Goal: Task Accomplishment & Management: Use online tool/utility

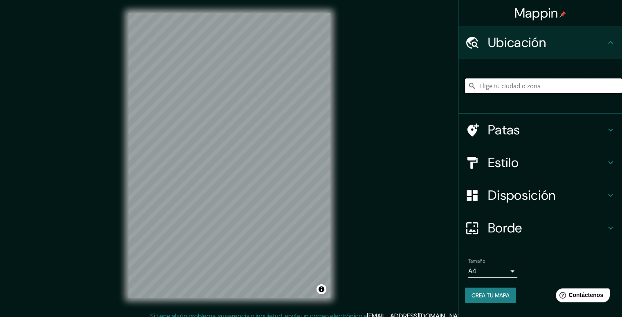
click at [518, 82] on input "Elige tu ciudad o zona" at bounding box center [543, 86] width 157 height 15
click at [510, 88] on input "Elige tu ciudad o zona" at bounding box center [543, 86] width 157 height 15
click at [510, 88] on input "[GEOGRAPHIC_DATA], [GEOGRAPHIC_DATA], [GEOGRAPHIC_DATA]" at bounding box center [543, 86] width 157 height 15
drag, startPoint x: 569, startPoint y: 79, endPoint x: 557, endPoint y: 88, distance: 15.0
click at [563, 81] on input "[GEOGRAPHIC_DATA], [GEOGRAPHIC_DATA], [GEOGRAPHIC_DATA]" at bounding box center [543, 86] width 157 height 15
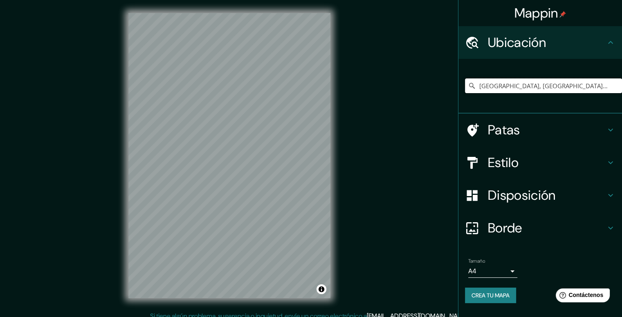
drag, startPoint x: 557, startPoint y: 88, endPoint x: 402, endPoint y: 99, distance: 155.0
click at [402, 99] on div "Mappin Ubicación [GEOGRAPHIC_DATA], [GEOGRAPHIC_DATA], [GEOGRAPHIC_DATA] [GEOGR…" at bounding box center [311, 162] width 622 height 325
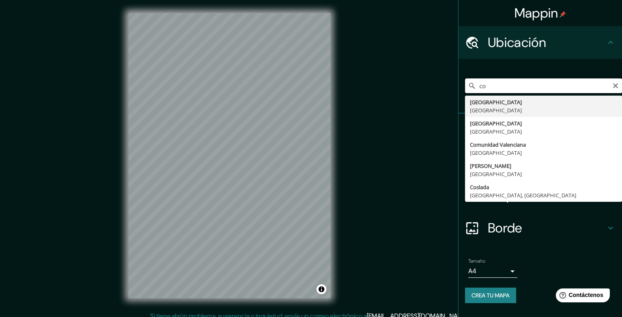
type input "c"
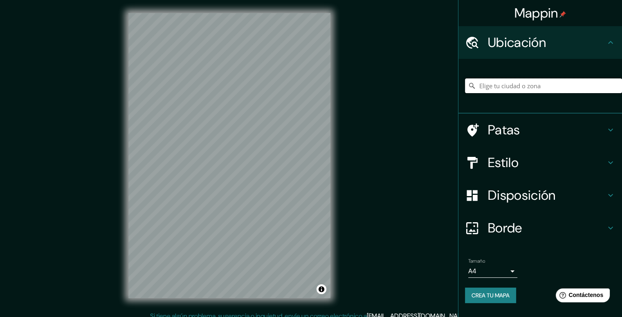
type input "c"
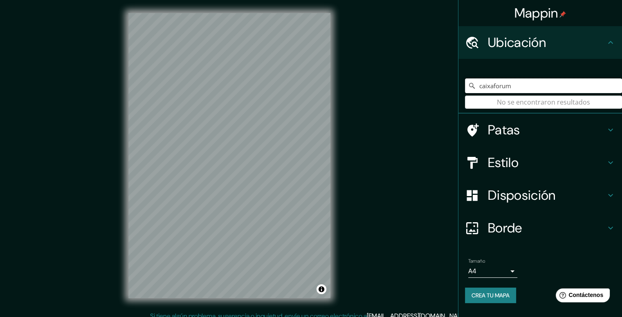
type input "caixaforum"
drag, startPoint x: 506, startPoint y: 83, endPoint x: 417, endPoint y: 93, distance: 89.3
click at [417, 93] on div "Mappin Ubicación caixaforum No se encontraron resultados Patas Estilo Disposici…" at bounding box center [311, 162] width 622 height 325
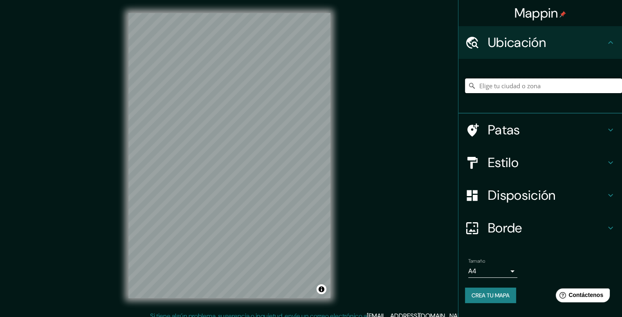
click at [495, 88] on input "Elige tu ciudad o zona" at bounding box center [543, 86] width 157 height 15
click at [515, 174] on div "Estilo" at bounding box center [541, 162] width 164 height 33
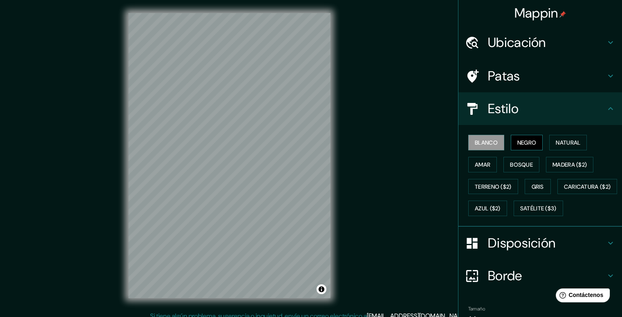
click at [521, 142] on font "Negro" at bounding box center [526, 142] width 19 height 7
click at [512, 161] on font "Bosque" at bounding box center [521, 164] width 23 height 7
click at [475, 169] on font "Amar" at bounding box center [483, 165] width 16 height 11
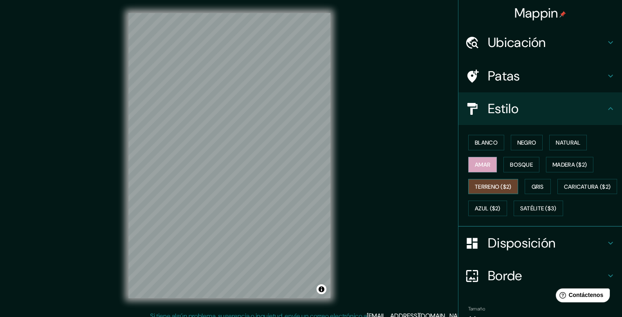
click at [475, 189] on font "Terreno ($2)" at bounding box center [493, 186] width 37 height 7
click at [532, 185] on font "Gris" at bounding box center [538, 186] width 12 height 7
click at [478, 187] on font "Terreno ($2)" at bounding box center [493, 186] width 37 height 7
click at [509, 153] on div "Blanco Negro Natural Amar Bosque Madera ($2) Terreno ($2) Gris Caricatura ($2) …" at bounding box center [543, 176] width 157 height 88
click at [515, 160] on font "Bosque" at bounding box center [521, 165] width 23 height 11
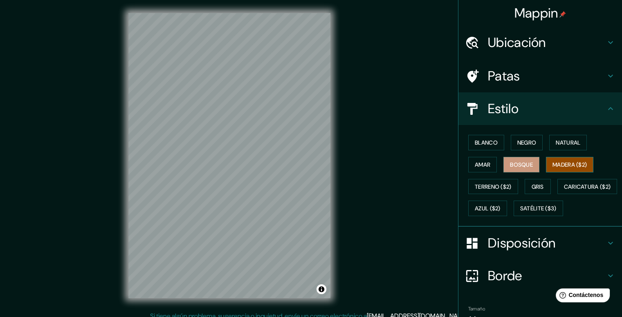
click at [553, 165] on font "Madera ($2)" at bounding box center [570, 164] width 34 height 7
click at [558, 165] on font "Madera ($2)" at bounding box center [570, 164] width 34 height 7
click at [483, 162] on font "Amar" at bounding box center [483, 164] width 16 height 7
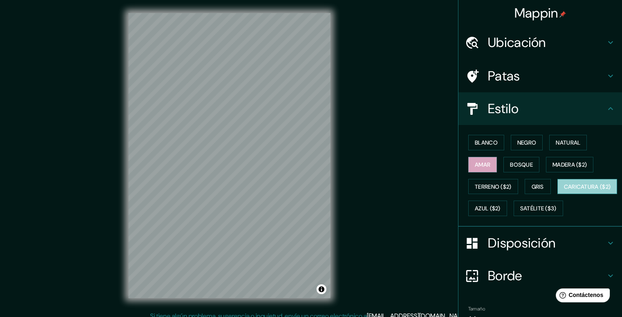
click at [564, 191] on font "Caricatura ($2)" at bounding box center [587, 186] width 47 height 7
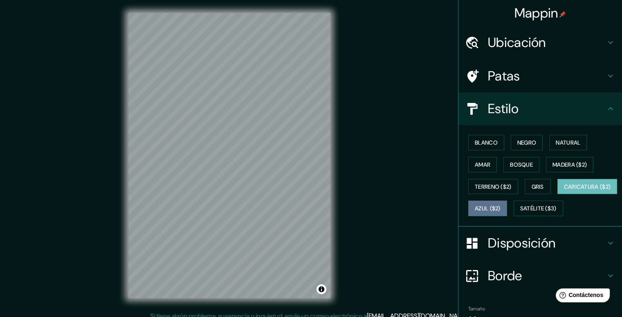
click at [501, 205] on font "Azul ($2)" at bounding box center [488, 208] width 26 height 7
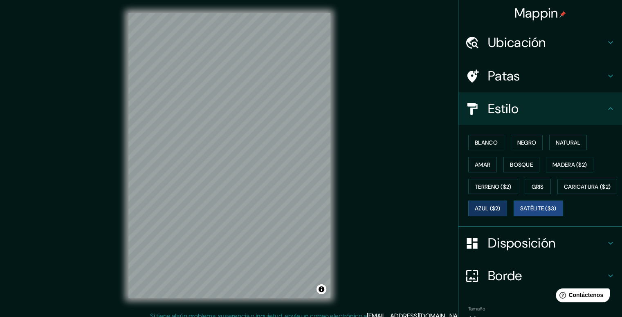
click at [520, 213] on font "Satélite ($3)" at bounding box center [538, 208] width 36 height 7
click at [231, 302] on div "© Mapbox © OpenStreetMap Improve this map © Maxar" at bounding box center [229, 156] width 228 height 312
type input "caixaforu"
click at [229, 144] on div at bounding box center [231, 146] width 7 height 7
click at [233, 144] on div at bounding box center [231, 146] width 7 height 7
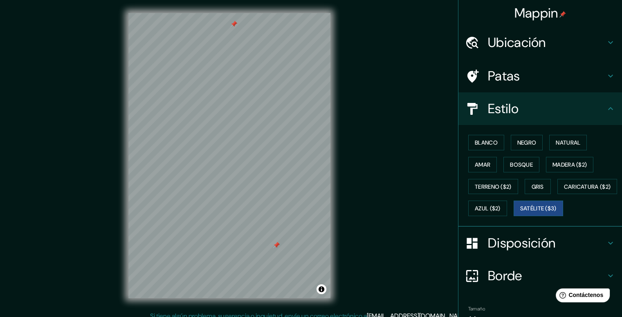
click at [278, 248] on div at bounding box center [276, 245] width 7 height 7
click at [236, 28] on div at bounding box center [239, 26] width 7 height 7
click at [233, 25] on div at bounding box center [234, 24] width 7 height 7
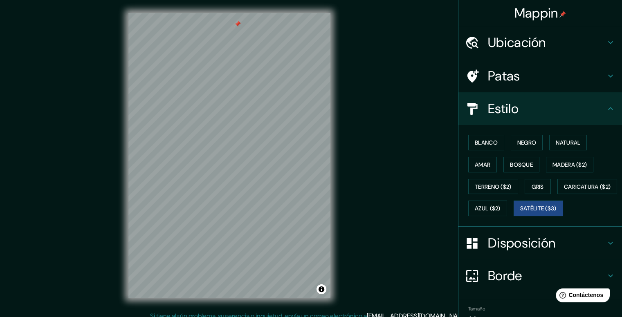
click at [237, 25] on div at bounding box center [237, 24] width 7 height 7
click at [476, 144] on font "Blanco" at bounding box center [486, 142] width 23 height 7
click at [511, 147] on button "Negro" at bounding box center [527, 143] width 32 height 16
click at [539, 139] on div "Blanco Negro Natural Amar Bosque Madera ($2) Terreno ($2) Gris Caricatura ($2) …" at bounding box center [543, 176] width 157 height 88
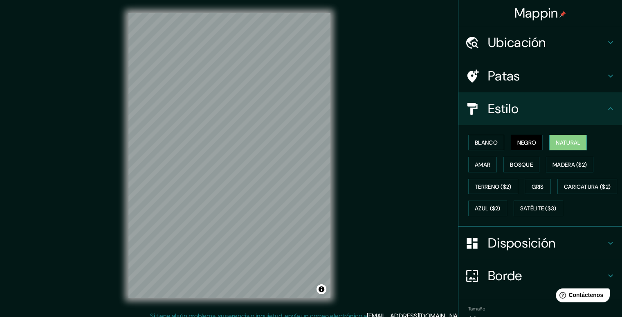
click at [561, 139] on font "Natural" at bounding box center [568, 142] width 25 height 7
click at [478, 160] on font "Amar" at bounding box center [483, 165] width 16 height 11
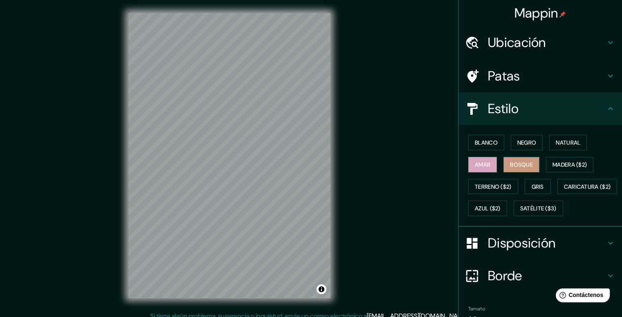
click at [515, 164] on font "Bosque" at bounding box center [521, 164] width 23 height 7
click at [561, 162] on font "Madera ($2)" at bounding box center [570, 164] width 34 height 7
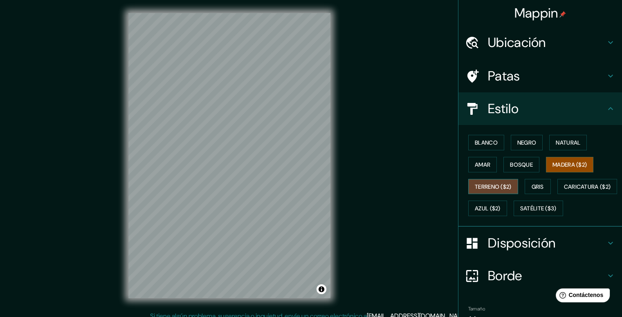
click at [483, 180] on button "Terreno ($2)" at bounding box center [493, 187] width 50 height 16
click at [532, 184] on font "Gris" at bounding box center [538, 186] width 12 height 7
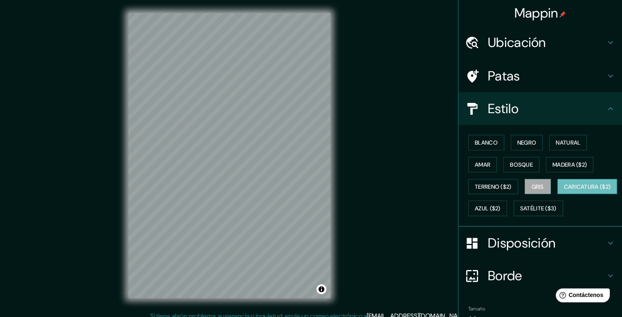
drag, startPoint x: 496, startPoint y: 198, endPoint x: 490, endPoint y: 208, distance: 11.4
click at [495, 201] on div "Blanco Negro Natural Amar Bosque Madera ($2) Terreno ($2) Gris Caricatura ($2) …" at bounding box center [543, 176] width 157 height 88
click at [564, 191] on font "Caricatura ($2)" at bounding box center [587, 186] width 47 height 7
click at [501, 209] on font "Azul ($2)" at bounding box center [488, 208] width 26 height 7
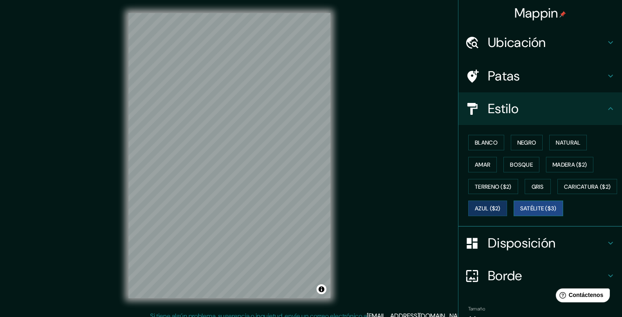
click at [520, 214] on font "Satélite ($3)" at bounding box center [538, 208] width 36 height 11
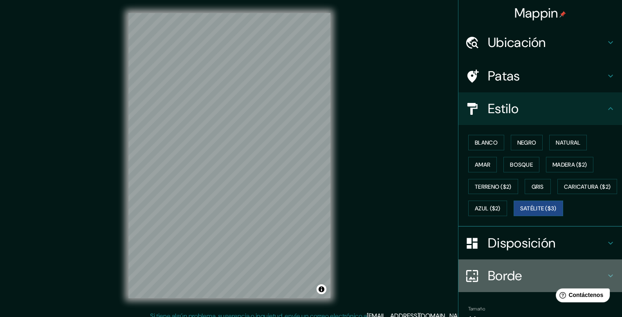
click at [495, 285] on font "Borde" at bounding box center [505, 275] width 34 height 17
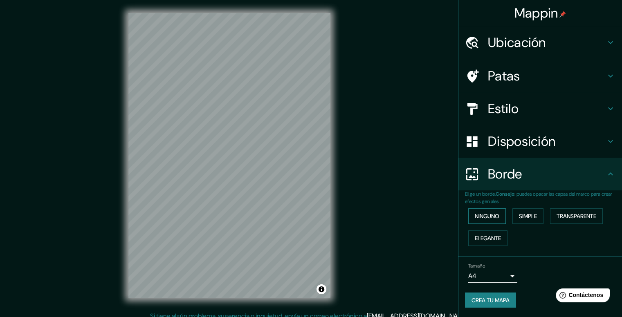
click at [492, 214] on font "Ninguno" at bounding box center [487, 216] width 25 height 7
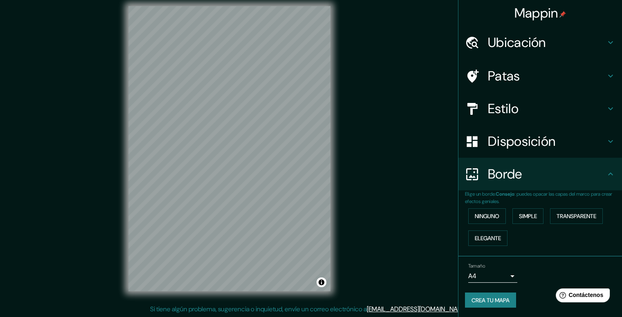
scroll to position [7, 0]
